Goal: Information Seeking & Learning: Learn about a topic

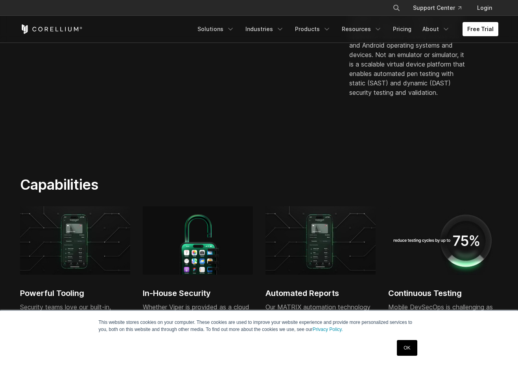
scroll to position [472, 0]
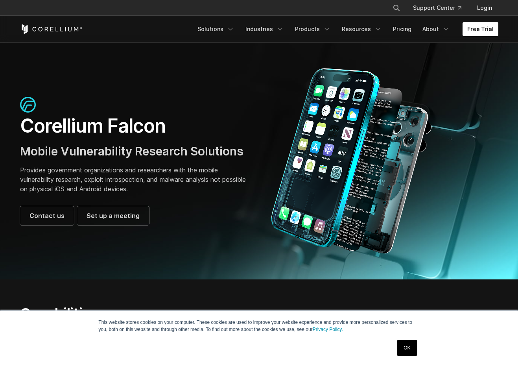
click at [126, 91] on div "Corellium Falcon Mobile Vulnerability Research Solutions Provides government or…" at bounding box center [259, 161] width 494 height 186
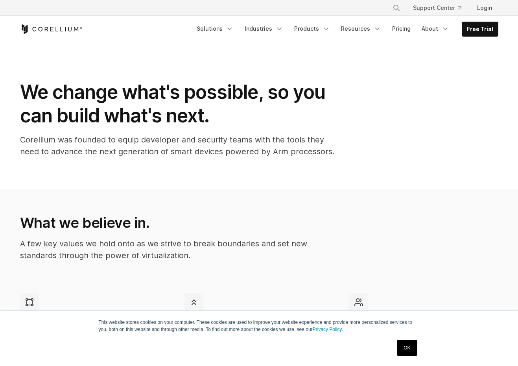
click at [81, 195] on section "What we believe in. A few key values we hold onto as we strive to break boundar…" at bounding box center [259, 317] width 518 height 256
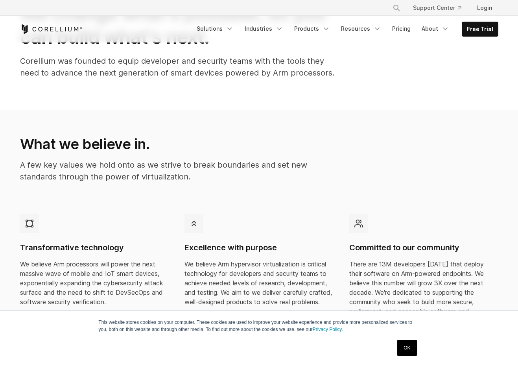
scroll to position [118, 0]
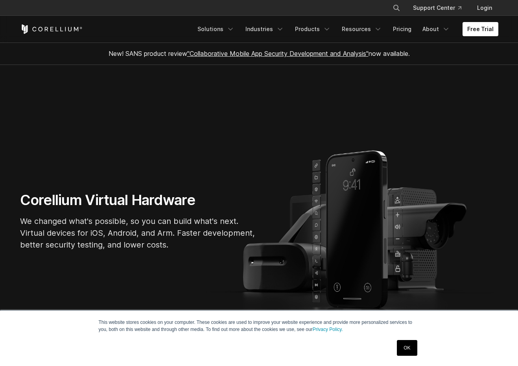
click at [158, 148] on section "Corellium Virtual Hardware We changed what's possible, so you can build what's …" at bounding box center [259, 224] width 518 height 318
